Goal: Navigation & Orientation: Find specific page/section

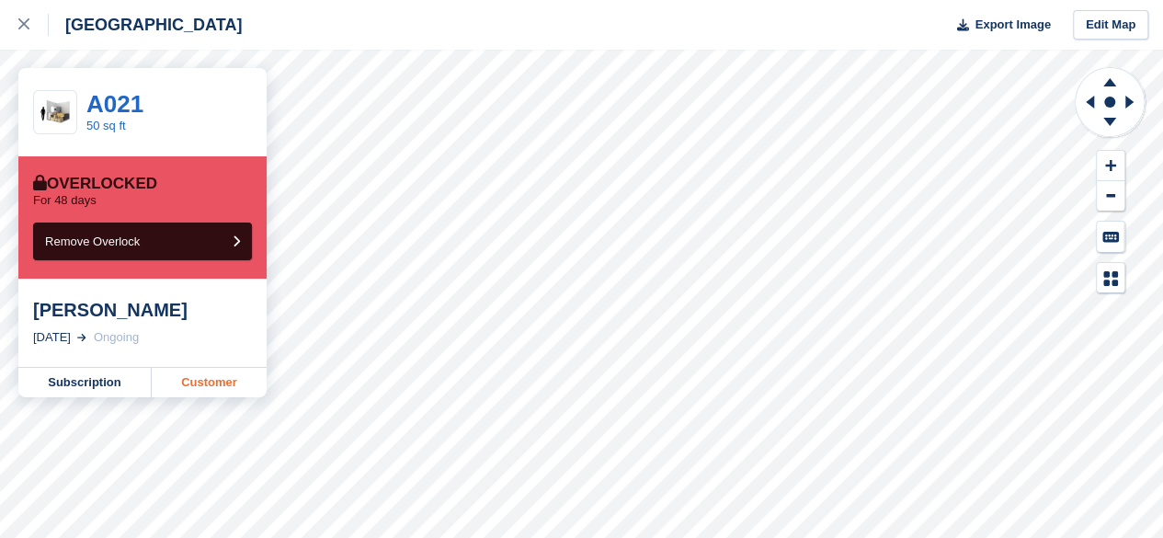
click at [215, 378] on link "Customer" at bounding box center [209, 382] width 115 height 29
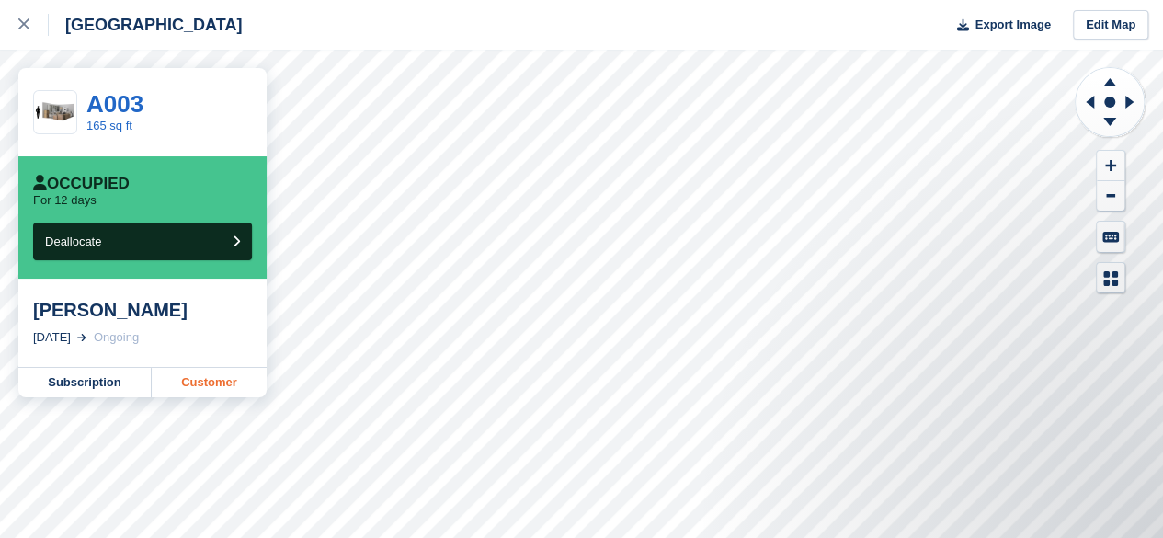
click at [203, 386] on link "Customer" at bounding box center [209, 382] width 115 height 29
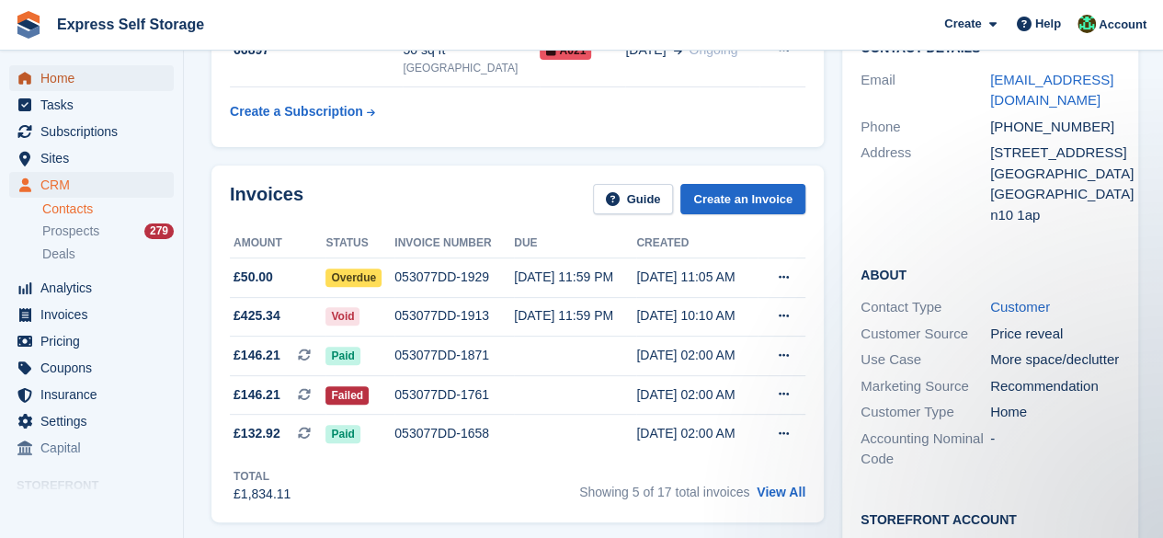
click at [118, 87] on span "Home" at bounding box center [95, 78] width 110 height 26
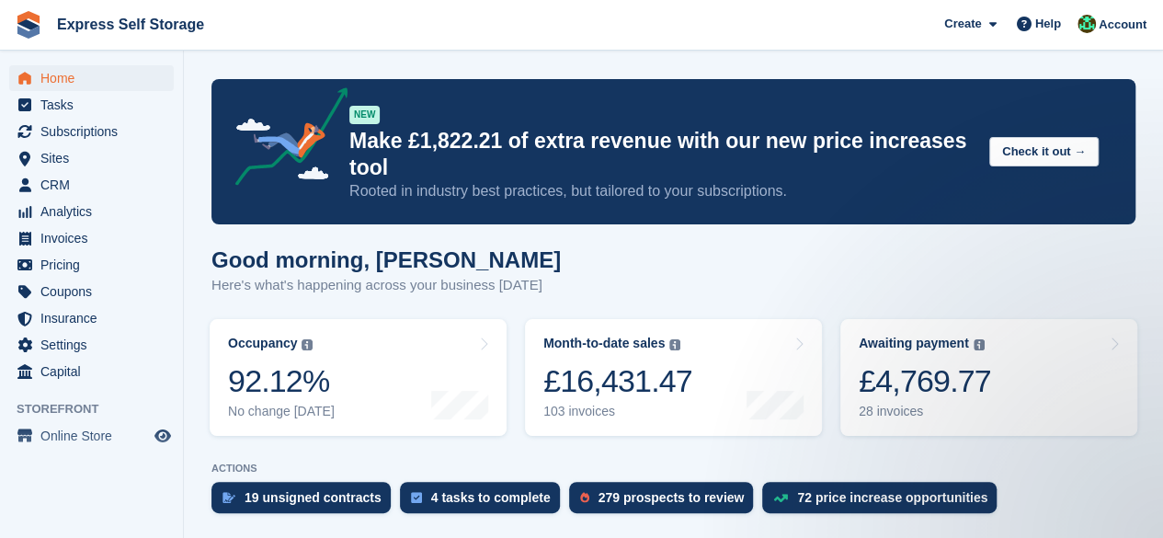
click at [0, 121] on li "Subscriptions Subscriptions" at bounding box center [91, 132] width 183 height 26
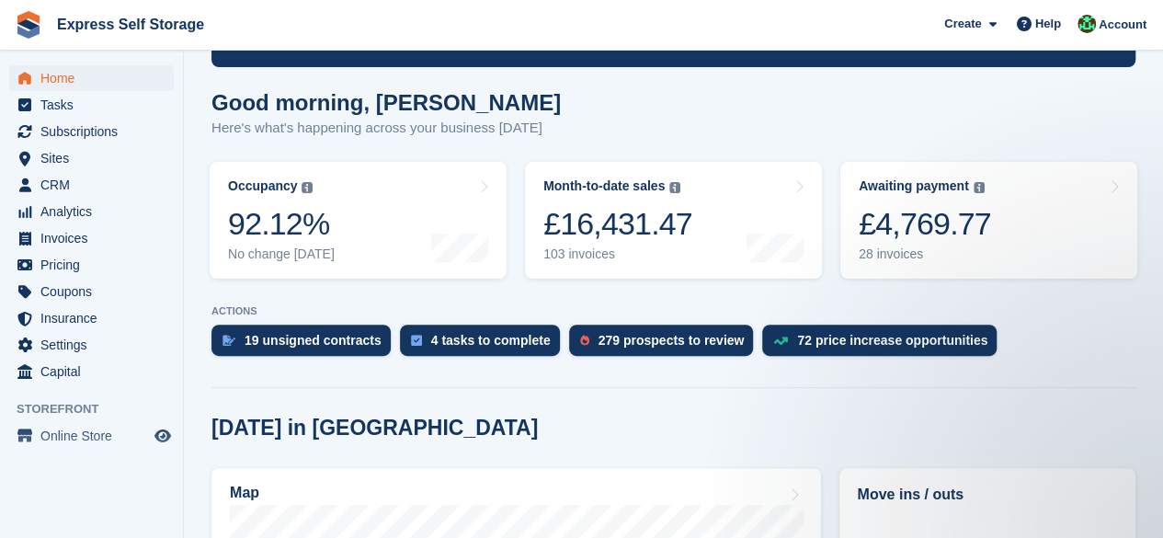
scroll to position [460, 0]
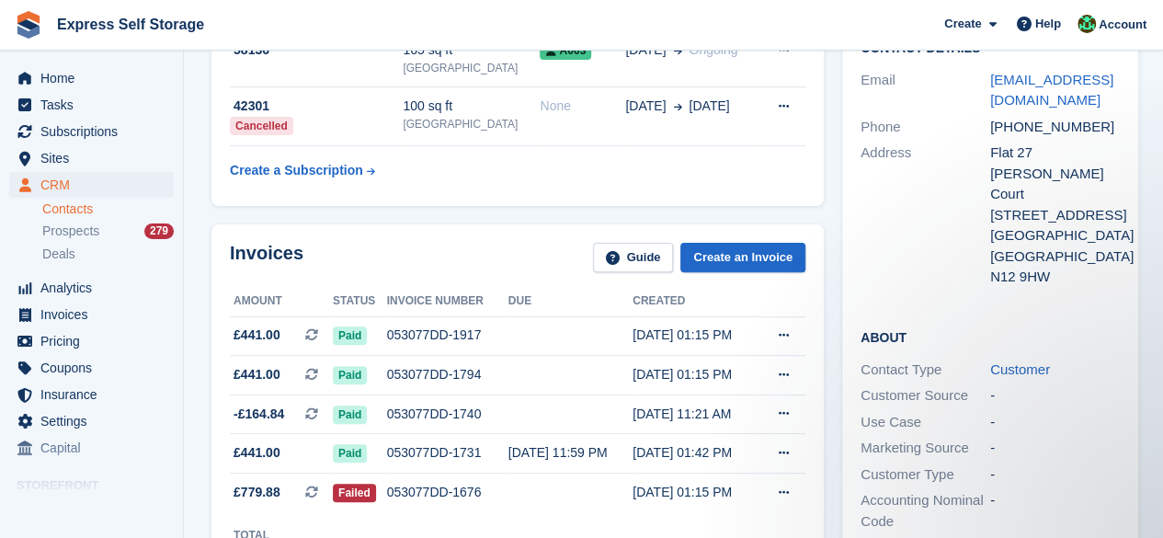
scroll to position [184, 0]
click at [51, 70] on span "Home" at bounding box center [95, 78] width 110 height 26
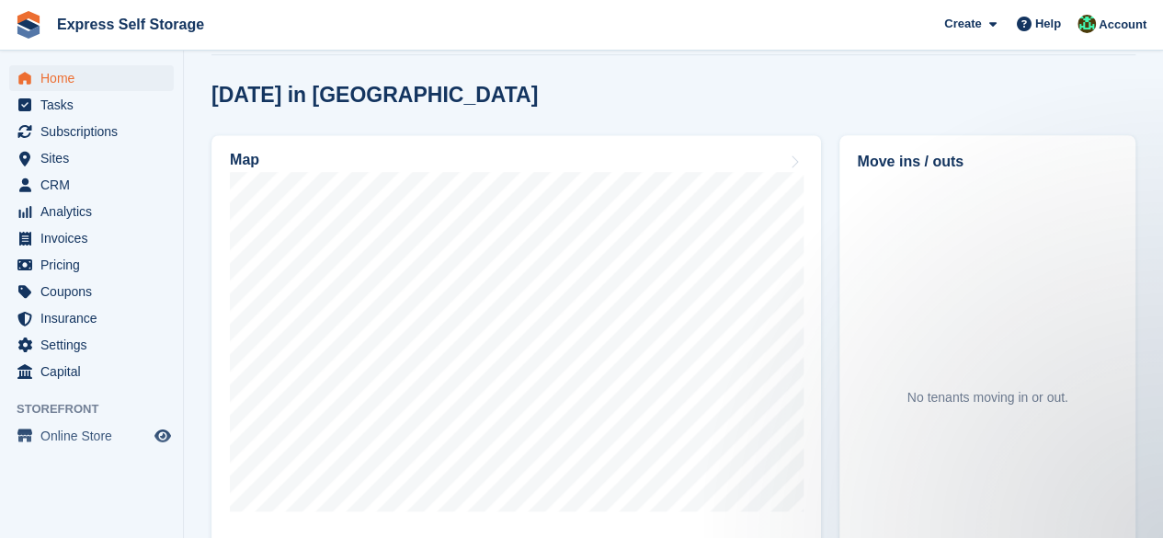
scroll to position [551, 0]
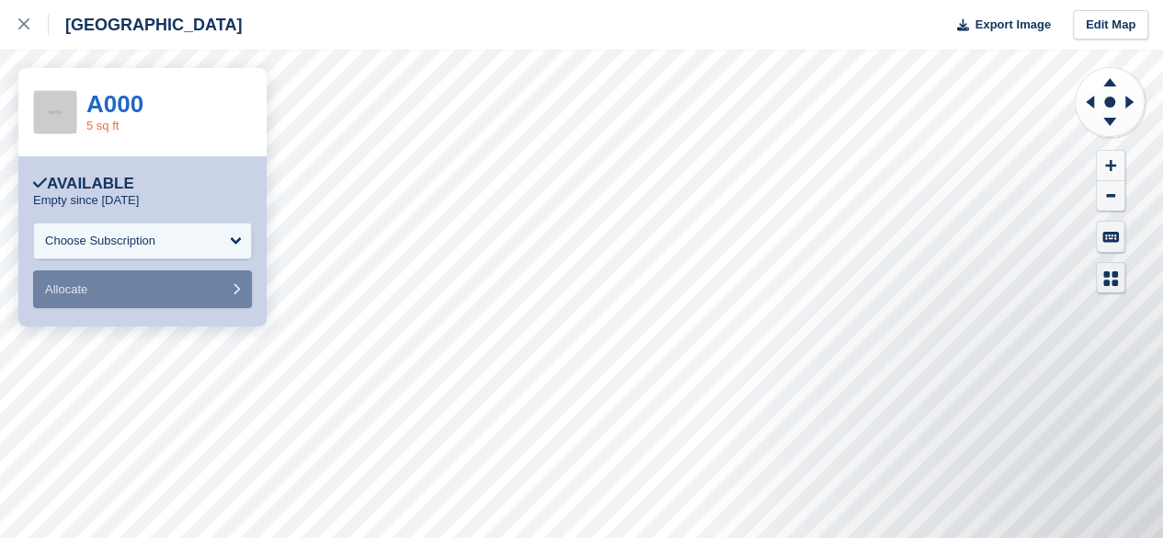
click at [114, 129] on link "5 sq ft" at bounding box center [102, 126] width 32 height 14
click at [20, 47] on link at bounding box center [24, 25] width 49 height 50
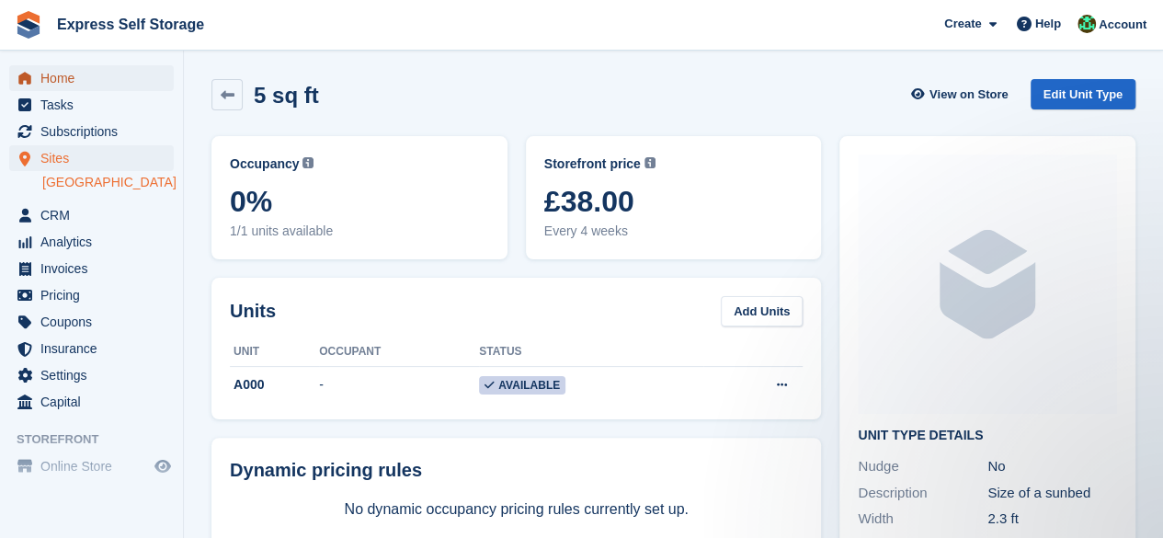
click at [72, 80] on span "Home" at bounding box center [95, 78] width 110 height 26
